Goal: Check status

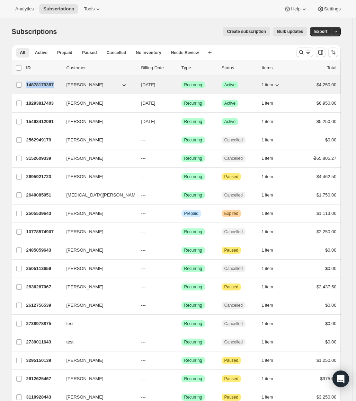
click at [41, 84] on p "14878179387" at bounding box center [43, 84] width 35 height 7
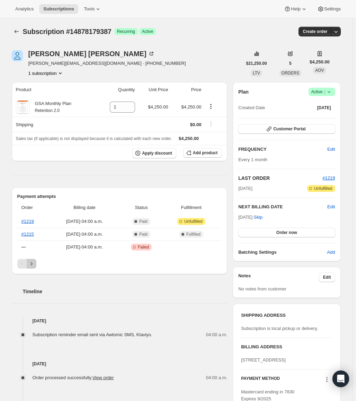
click at [34, 263] on icon "Next" at bounding box center [31, 263] width 7 height 7
click at [24, 265] on icon "Previous" at bounding box center [22, 263] width 7 height 7
click at [30, 264] on icon "Next" at bounding box center [31, 263] width 7 height 7
click at [32, 264] on icon "Next" at bounding box center [31, 263] width 7 height 7
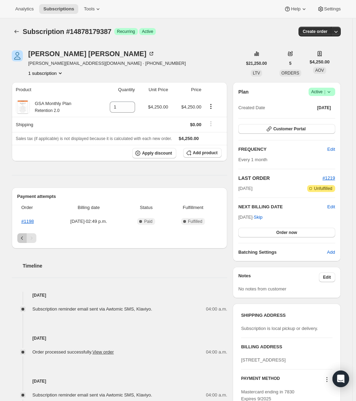
click at [25, 237] on icon "Previous" at bounding box center [22, 238] width 7 height 7
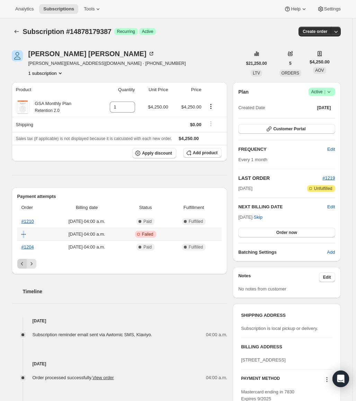
click at [25, 237] on th "---" at bounding box center [33, 234] width 33 height 13
click at [24, 259] on button "Previous" at bounding box center [22, 264] width 10 height 10
